Goal: Information Seeking & Learning: Learn about a topic

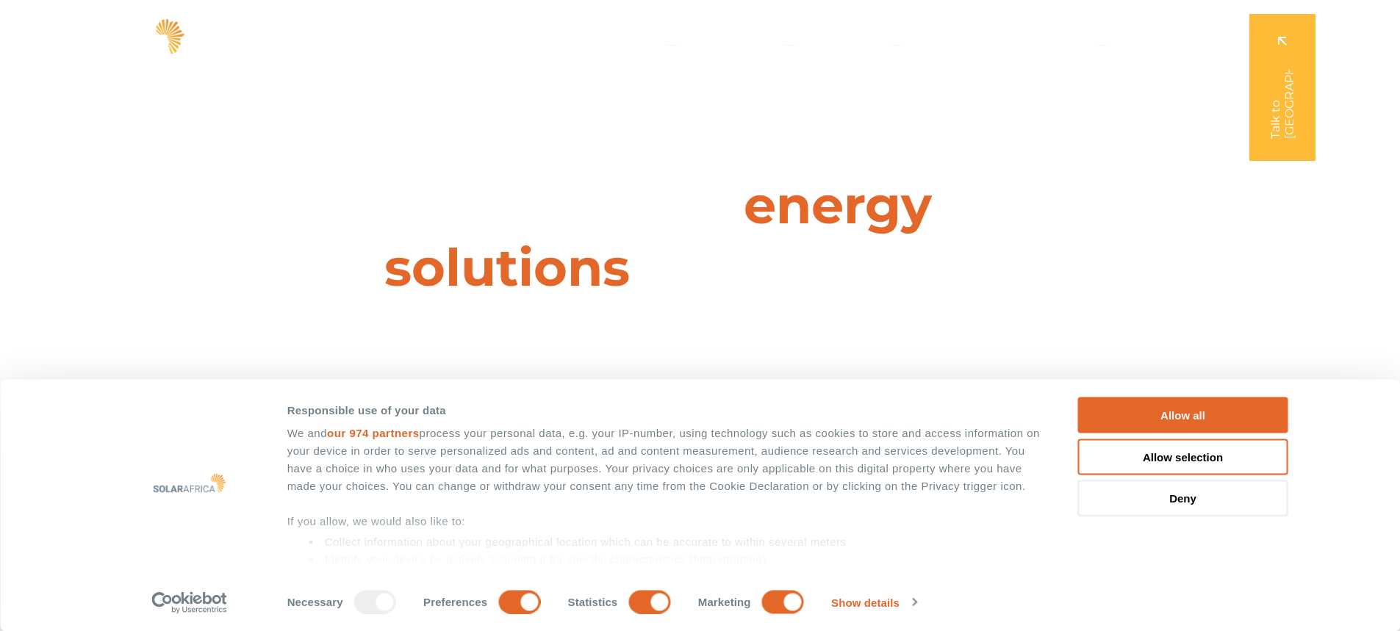
click at [672, 37] on icon "Menu" at bounding box center [672, 36] width 12 height 12
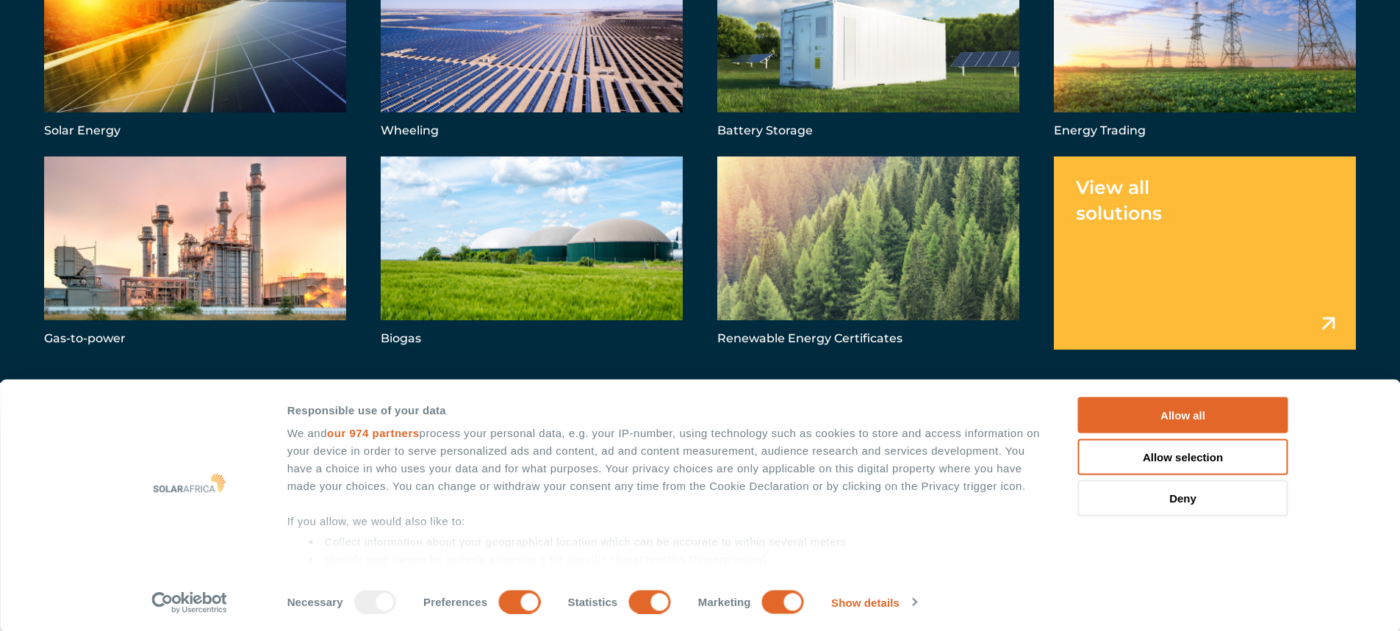
scroll to position [147, 0]
click at [1211, 411] on button "Allow all" at bounding box center [1183, 415] width 210 height 36
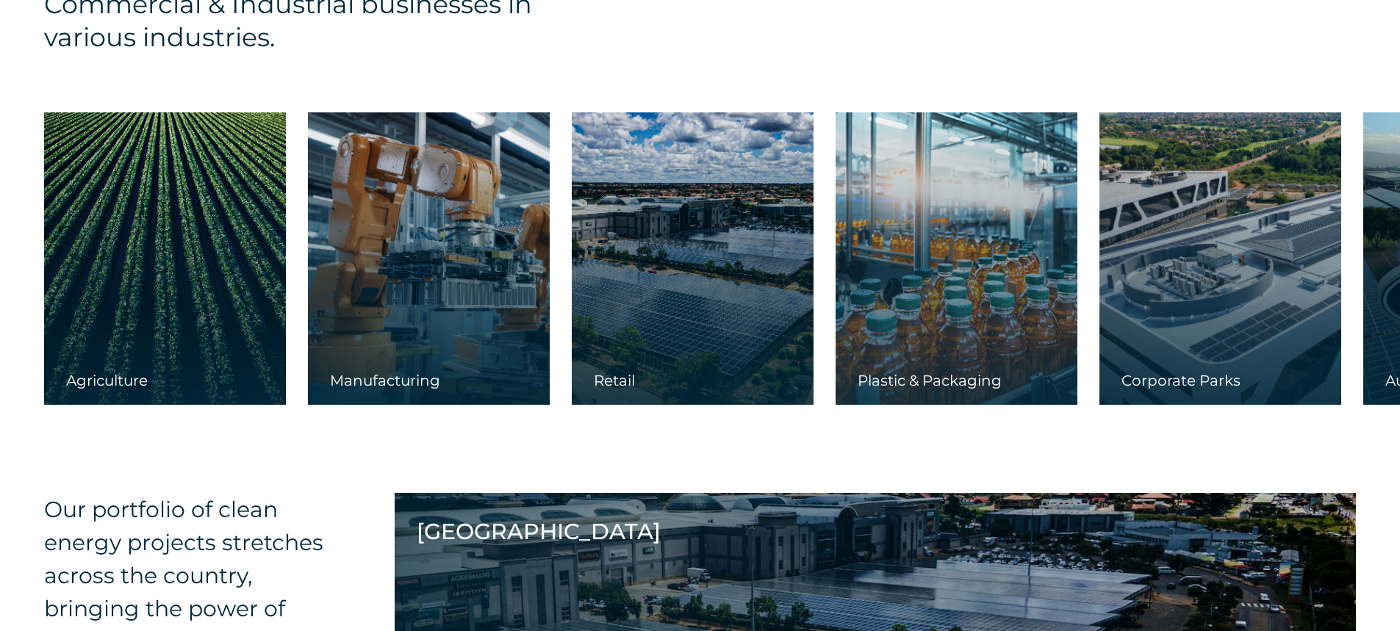
scroll to position [2351, 0]
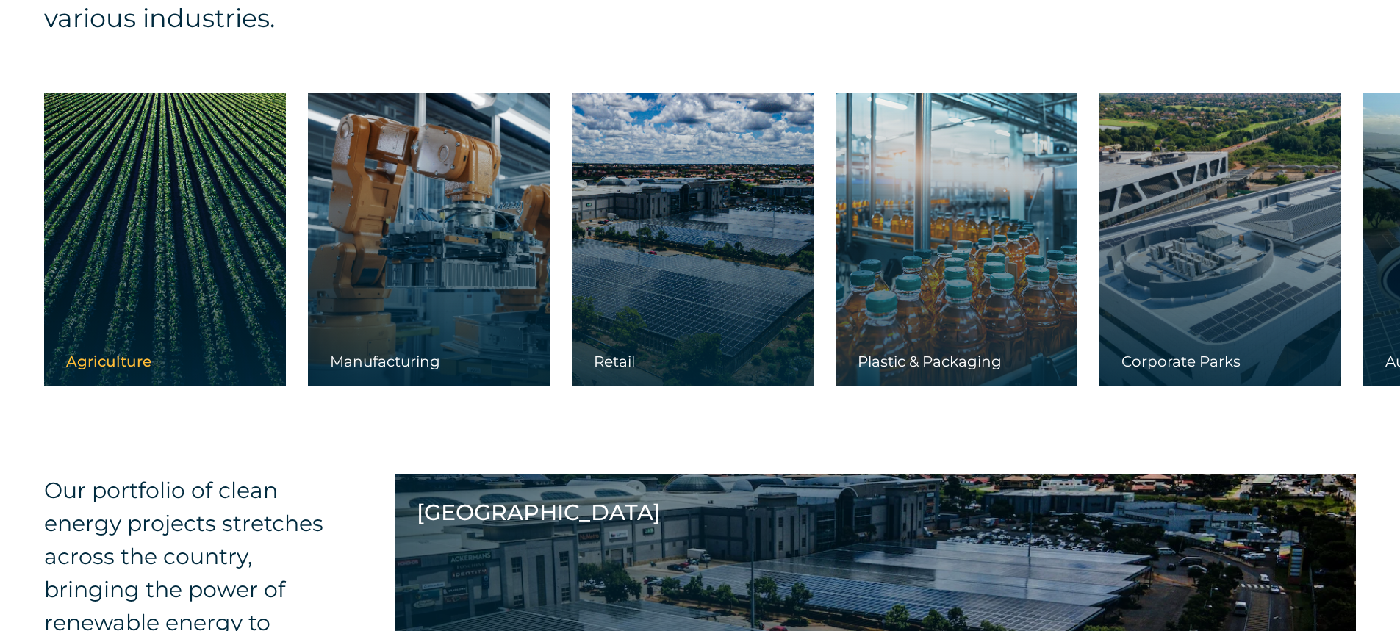
click at [107, 216] on link at bounding box center [165, 239] width 242 height 292
